Goal: Task Accomplishment & Management: Use online tool/utility

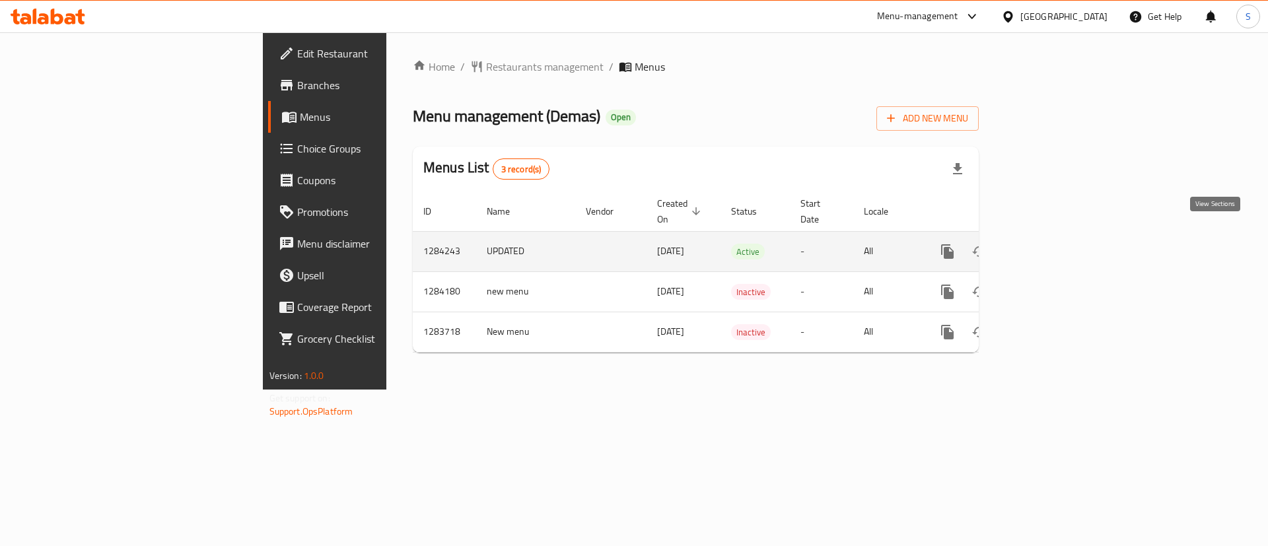
click at [1050, 244] on icon "enhanced table" at bounding box center [1043, 252] width 16 height 16
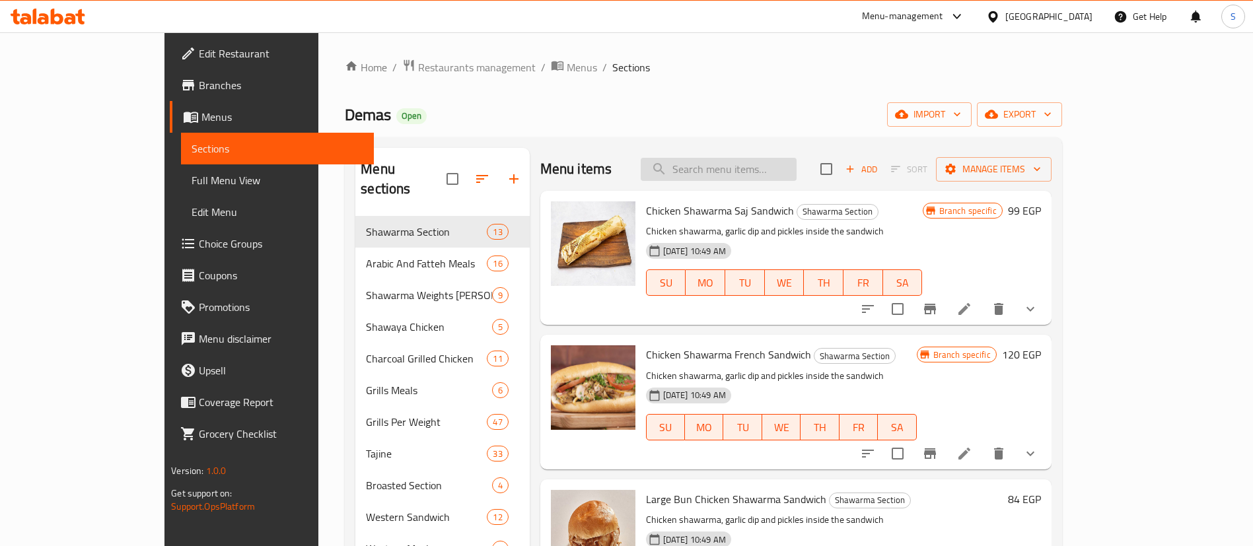
drag, startPoint x: 741, startPoint y: 153, endPoint x: 768, endPoint y: 166, distance: 30.4
click at [768, 166] on div "Menu items Add Sort Manage items" at bounding box center [795, 169] width 511 height 43
paste input "وجبة عربي لحمة + [PERSON_NAME]"
click at [768, 166] on input "search" at bounding box center [718, 169] width 156 height 23
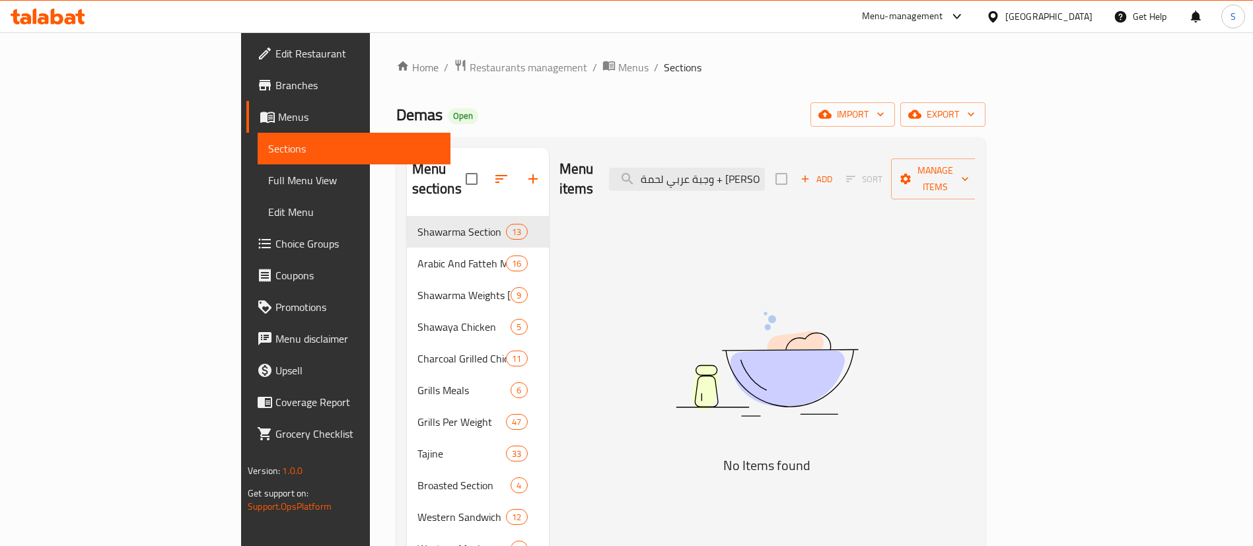
drag, startPoint x: 783, startPoint y: 171, endPoint x: 627, endPoint y: 156, distance: 156.5
click at [627, 156] on div "Menu items وجبة عربي لحمة + [PERSON_NAME] Add Sort Manage items" at bounding box center [766, 179] width 415 height 63
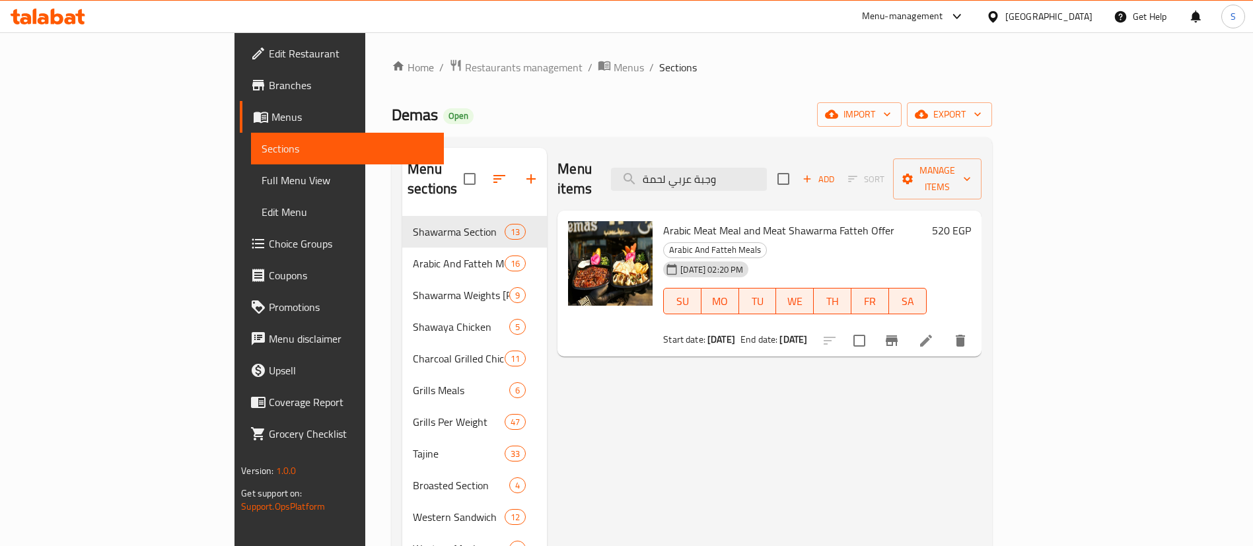
click at [780, 221] on span "Arabic Meat Meal and Meat Shawarma Fatteh Offer" at bounding box center [778, 231] width 231 height 20
copy h6 "Arabic Meat Meal and Meat Shawarma Fatteh Offer"
click at [658, 256] on div "[DATE] 02:20 PM" at bounding box center [692, 269] width 69 height 26
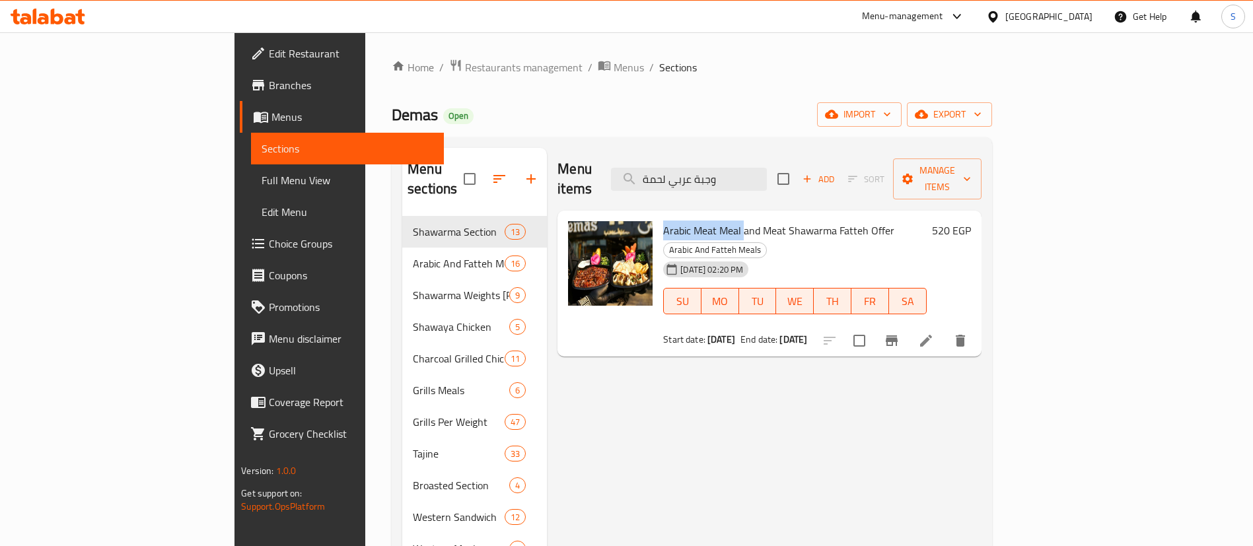
drag, startPoint x: 683, startPoint y: 211, endPoint x: 606, endPoint y: 209, distance: 77.3
click at [663, 221] on span "Arabic Meat Meal and Meat Shawarma Fatteh Offer" at bounding box center [778, 231] width 231 height 20
copy span "Arabic Meat Meal"
click at [767, 175] on input "وجبة عربي لحمة" at bounding box center [689, 179] width 156 height 23
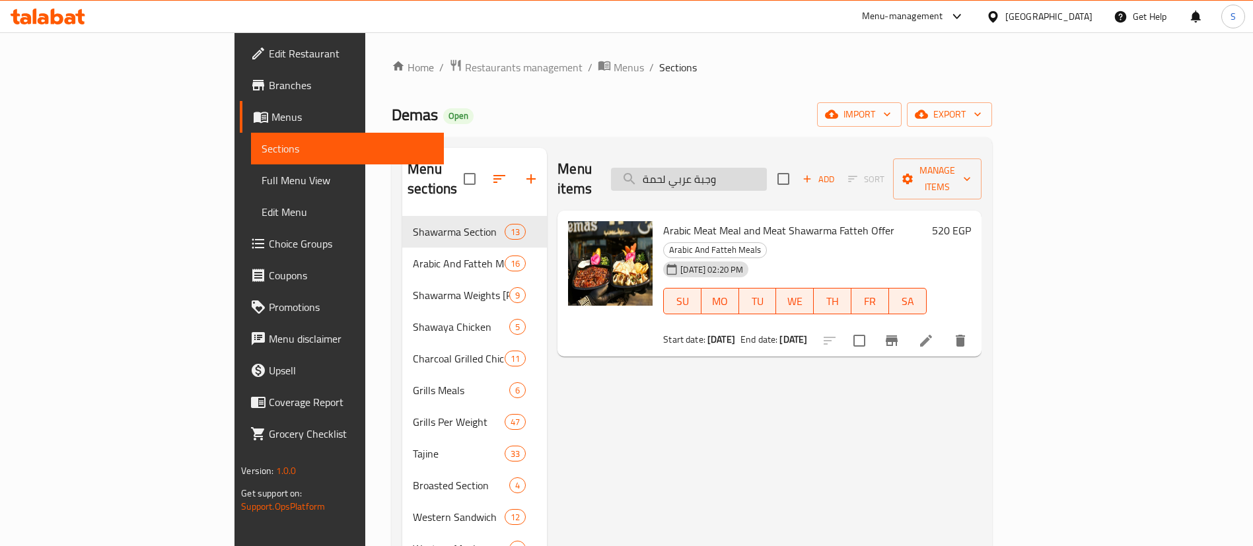
paste input "Arabic Meat Meal"
click at [767, 175] on input "Arabic Meat Meal" at bounding box center [689, 179] width 156 height 23
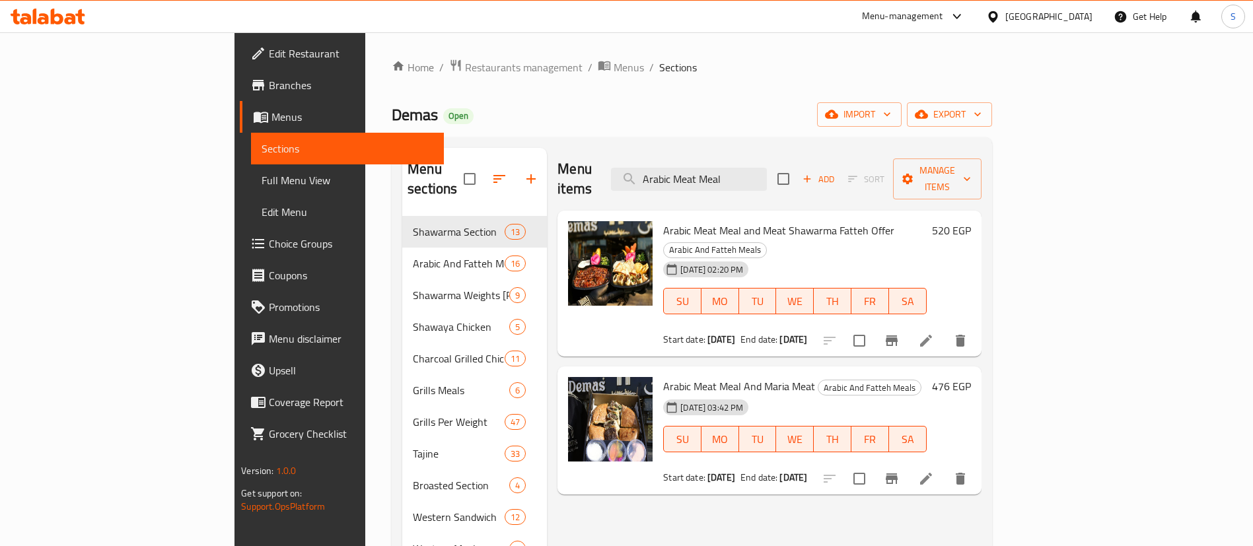
type input "Arabic Meat Meal"
click at [728, 376] on span "Arabic Meat Meal And Maria Meat" at bounding box center [739, 386] width 152 height 20
copy h6 "Arabic Meat Meal And Maria Meat"
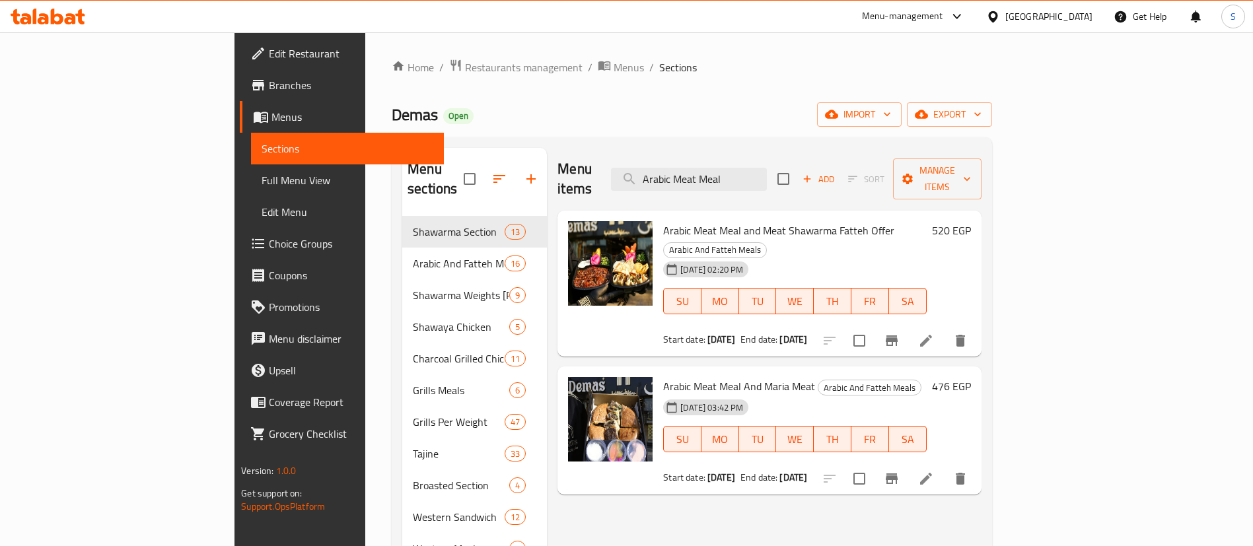
drag, startPoint x: 275, startPoint y: 32, endPoint x: 452, endPoint y: 104, distance: 191.4
click at [452, 104] on div "[PERSON_NAME] Open import export" at bounding box center [692, 114] width 600 height 24
